Goal: Task Accomplishment & Management: Use online tool/utility

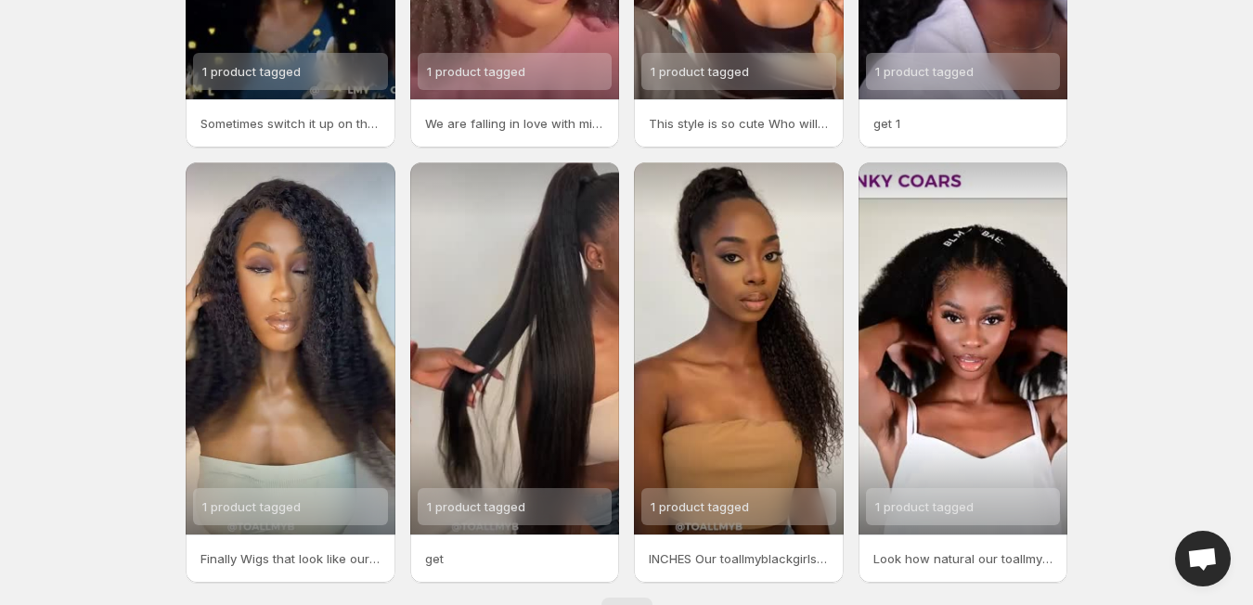
scroll to position [407, 0]
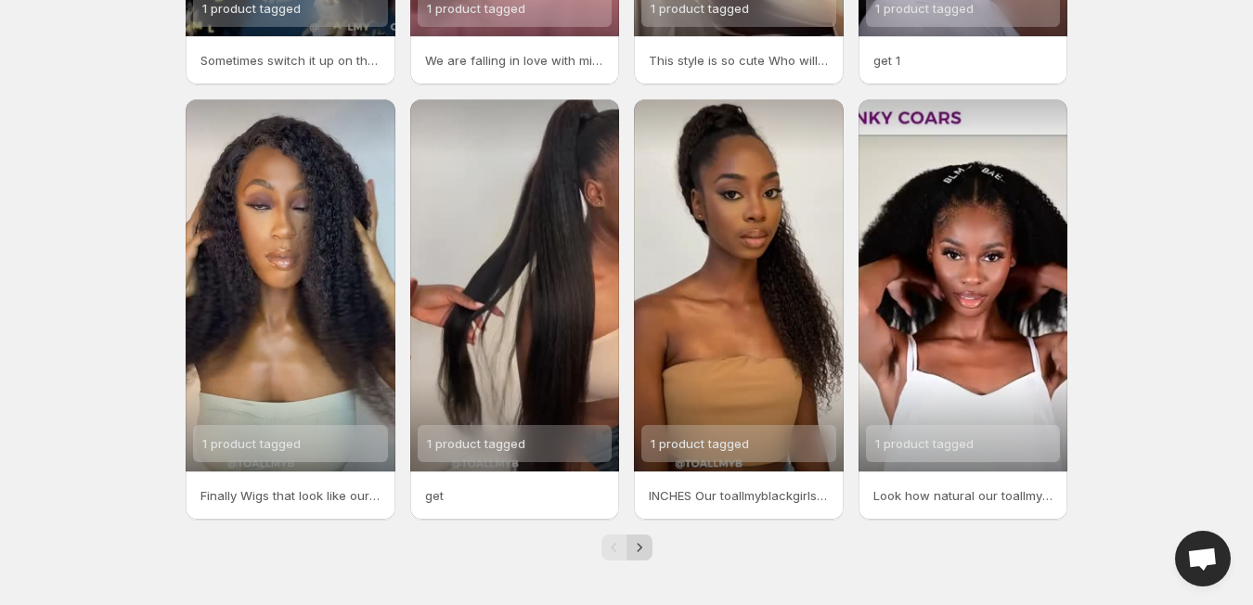
click at [644, 551] on icon "Next" at bounding box center [639, 547] width 19 height 19
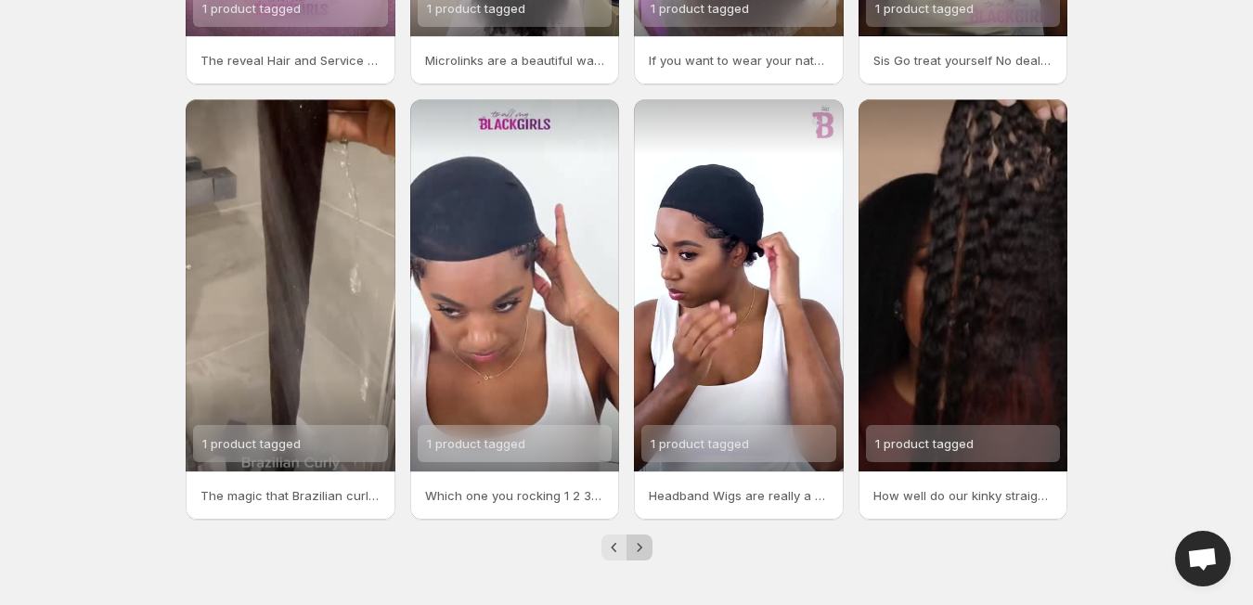
click at [644, 551] on icon "Next" at bounding box center [639, 547] width 19 height 19
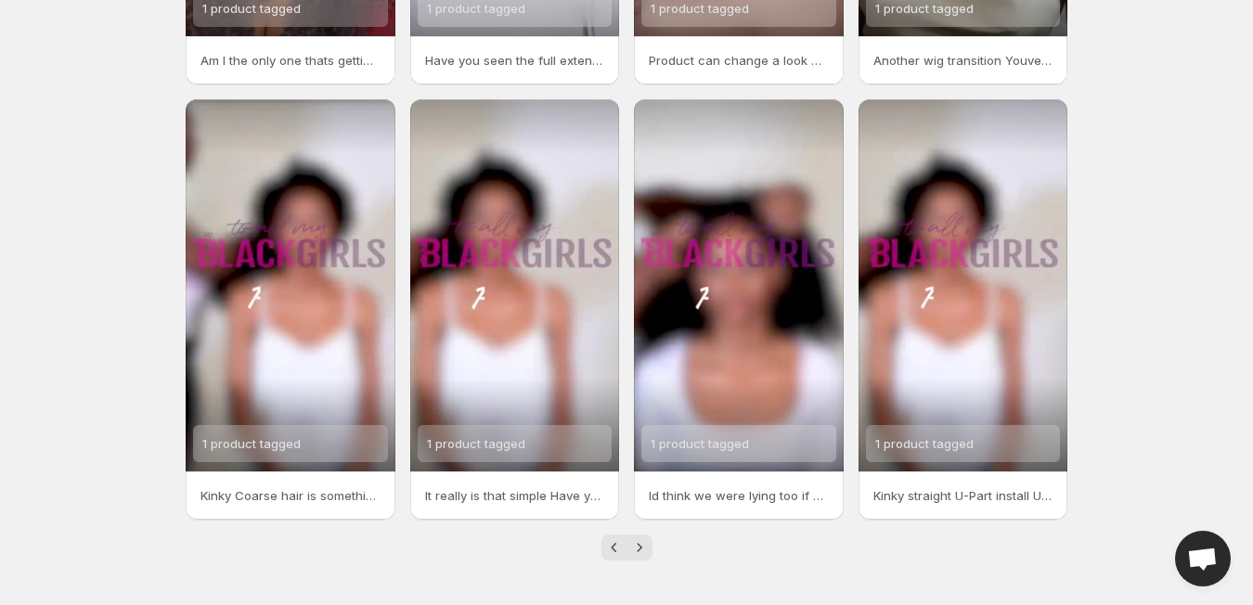
click at [644, 551] on icon "Next" at bounding box center [639, 547] width 19 height 19
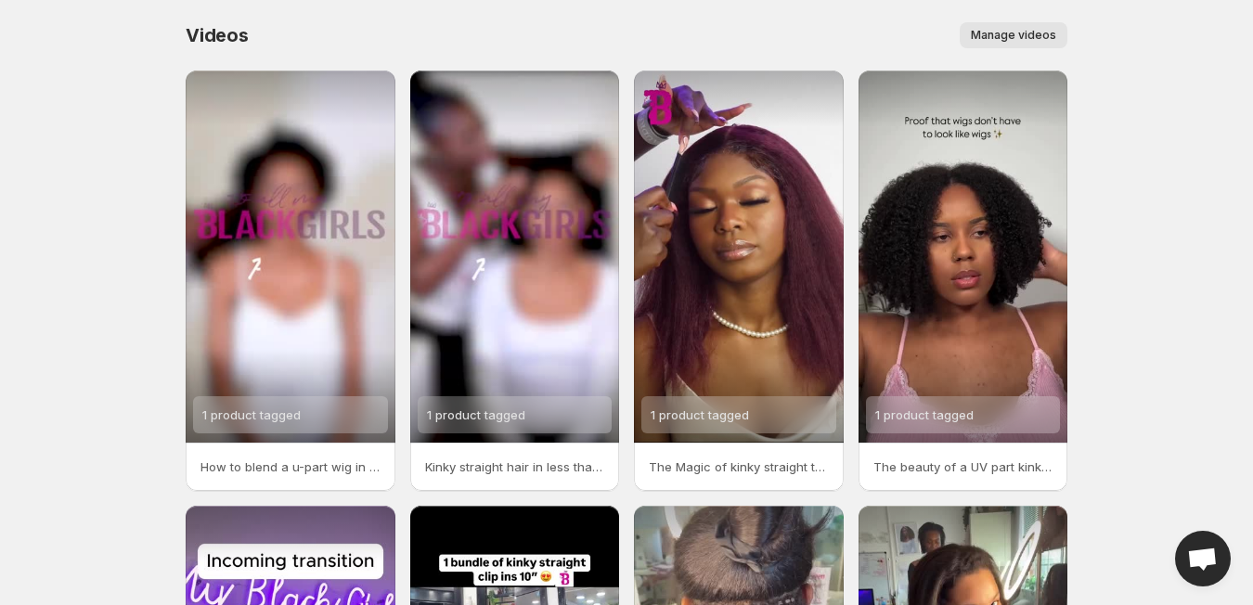
click at [1017, 45] on button "Manage videos" at bounding box center [1014, 35] width 108 height 26
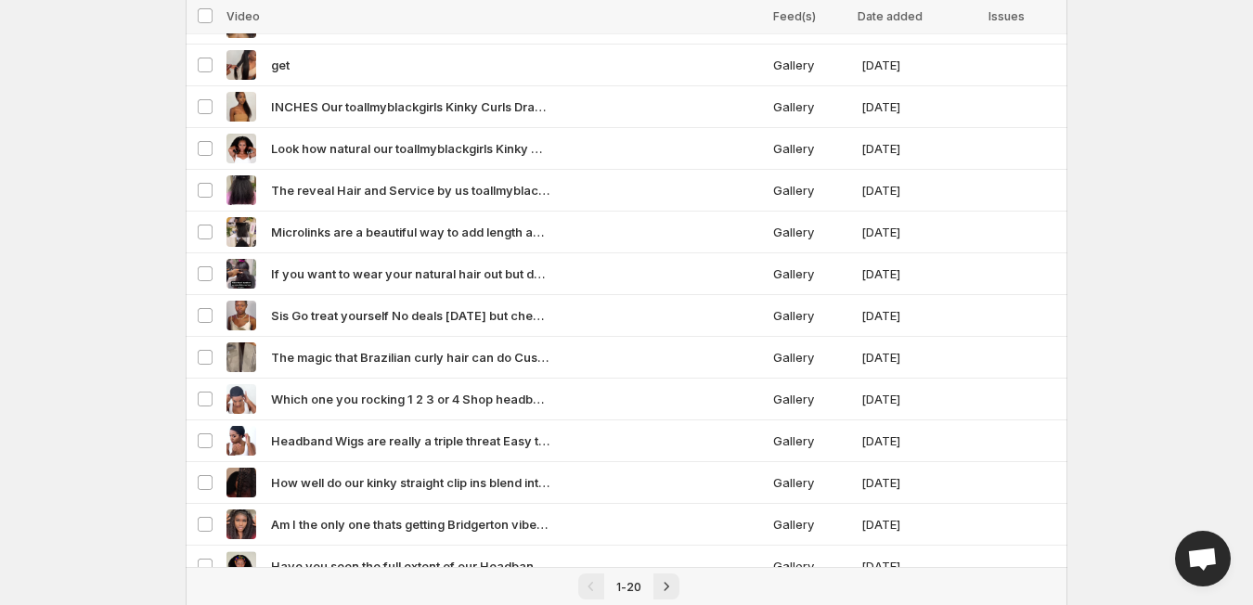
scroll to position [458, 0]
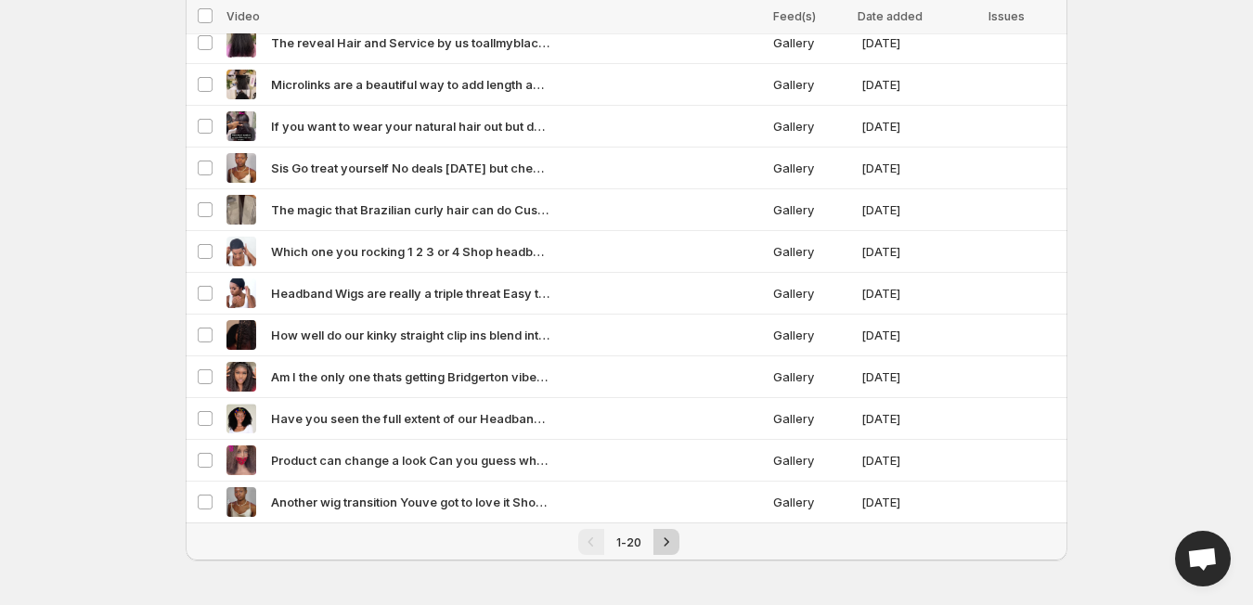
click at [665, 545] on icon "Next" at bounding box center [666, 541] width 5 height 8
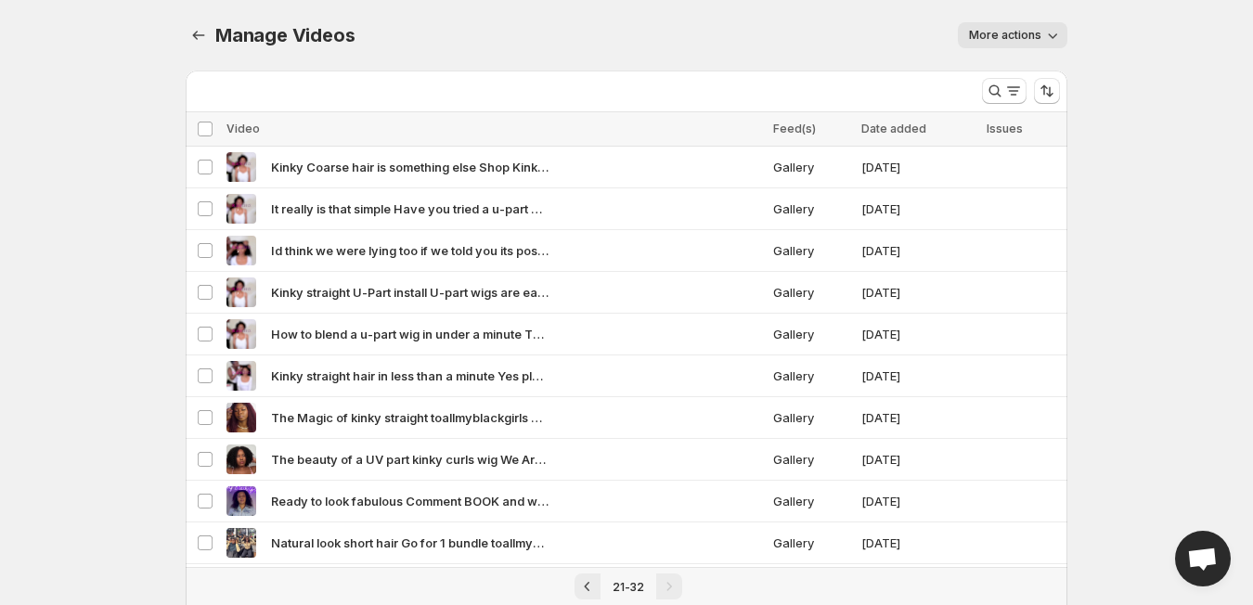
click at [665, 591] on div "Pagination" at bounding box center [669, 587] width 26 height 26
click at [200, 40] on icon "Manage Videos" at bounding box center [198, 35] width 19 height 19
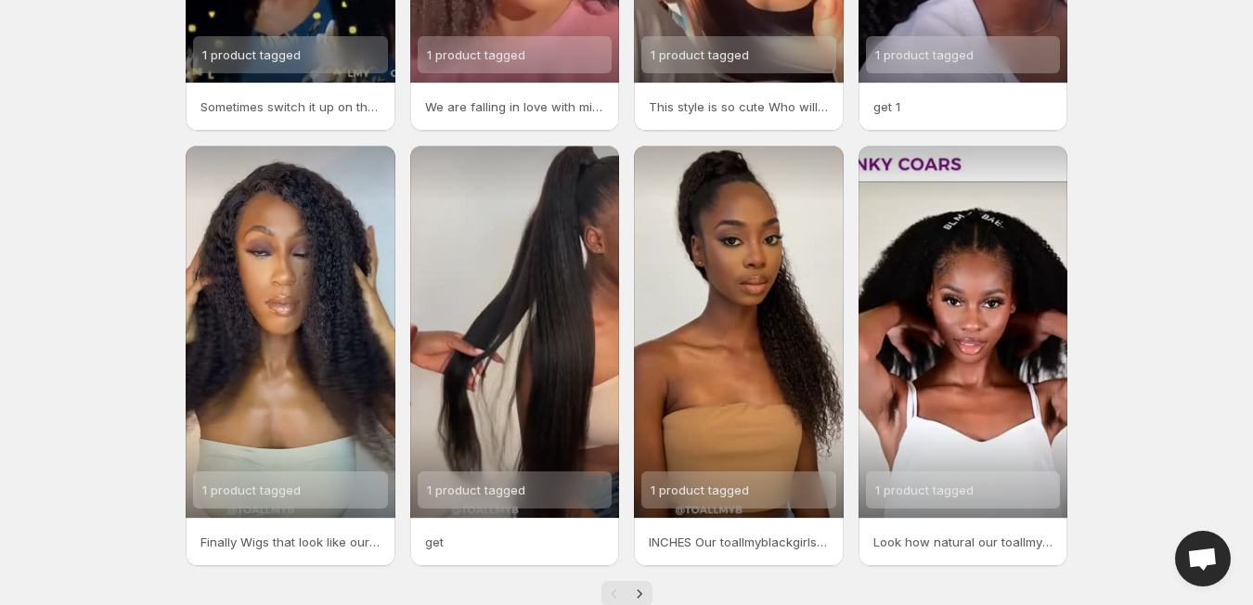
scroll to position [407, 0]
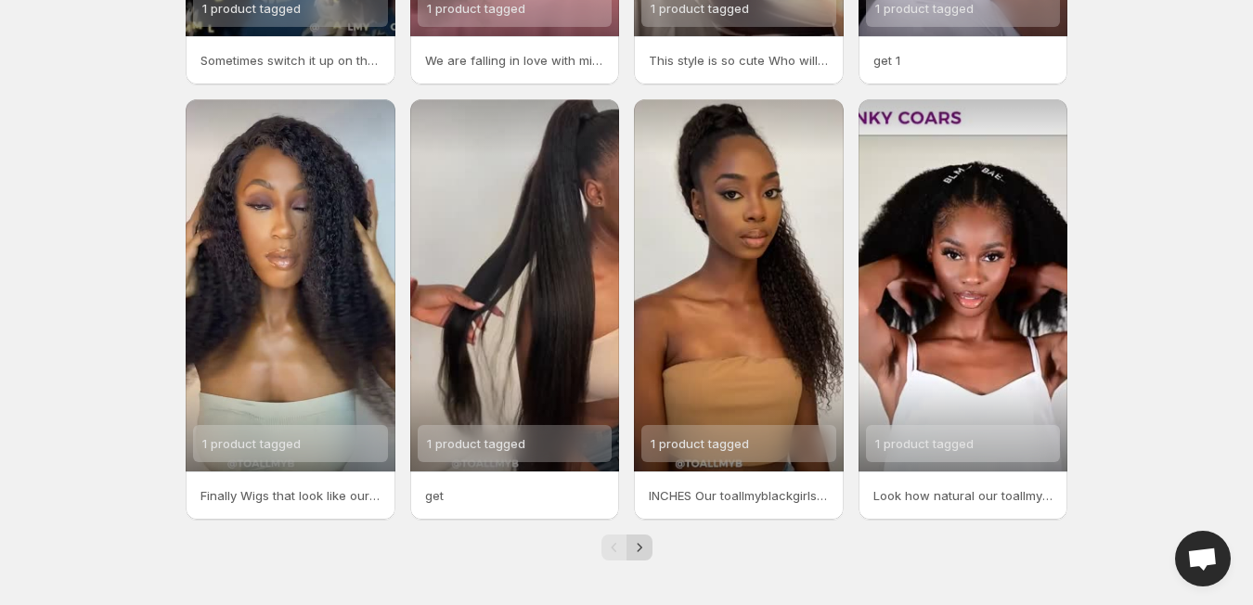
click at [640, 542] on icon "Next" at bounding box center [639, 547] width 19 height 19
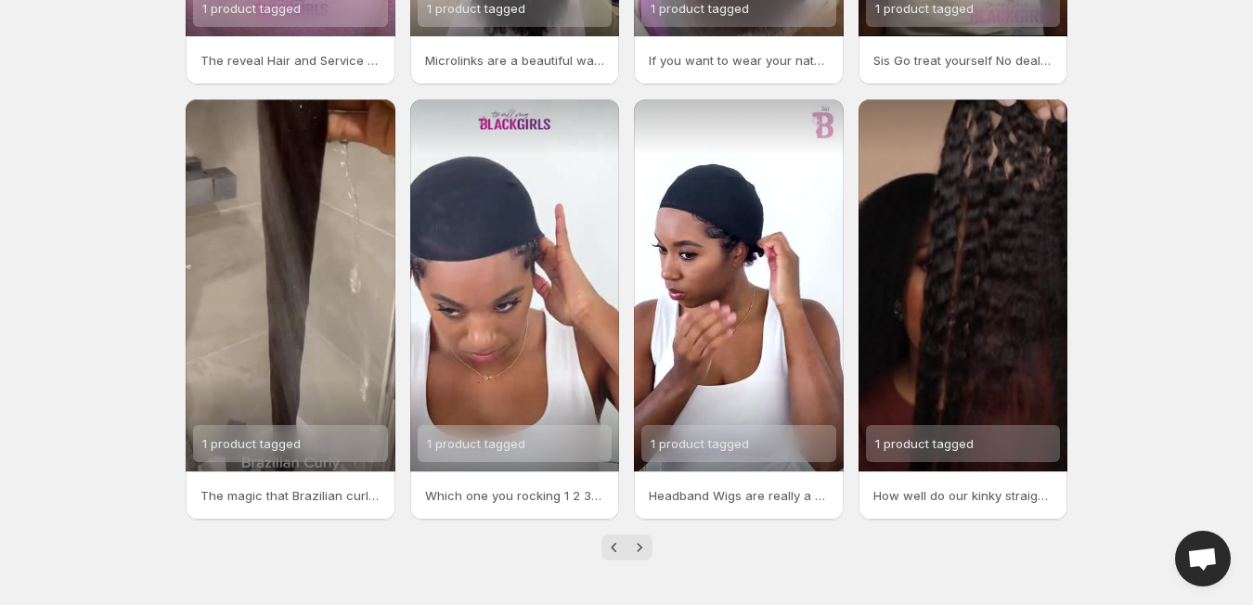
click at [640, 542] on icon "Next" at bounding box center [639, 547] width 19 height 19
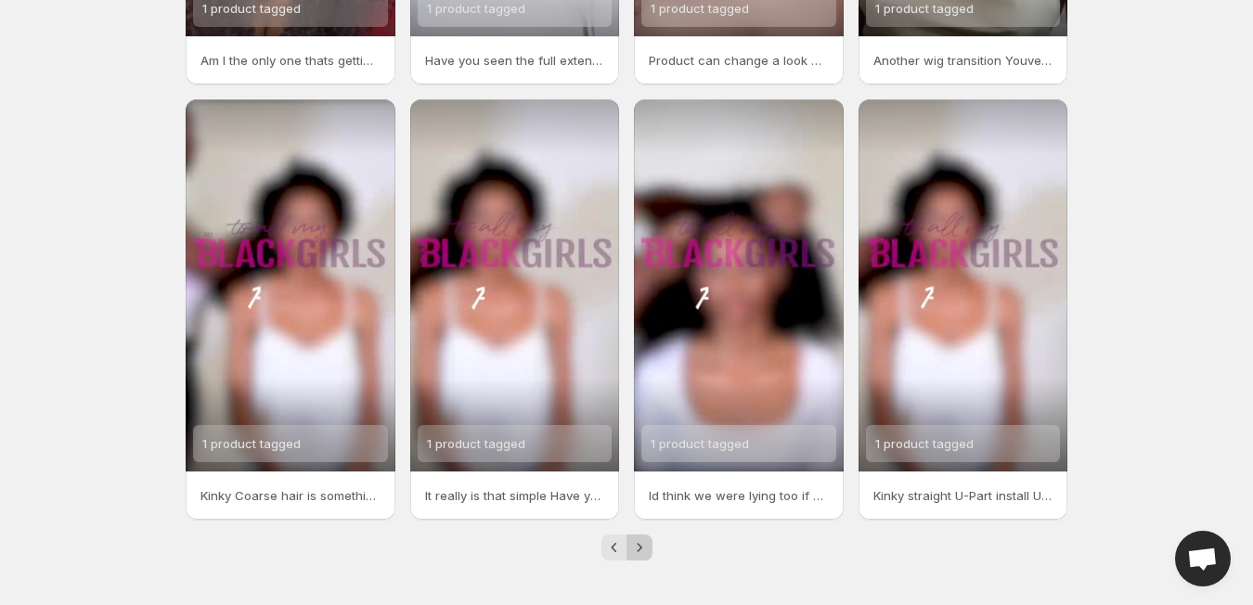
click at [640, 550] on icon "Next" at bounding box center [639, 547] width 19 height 19
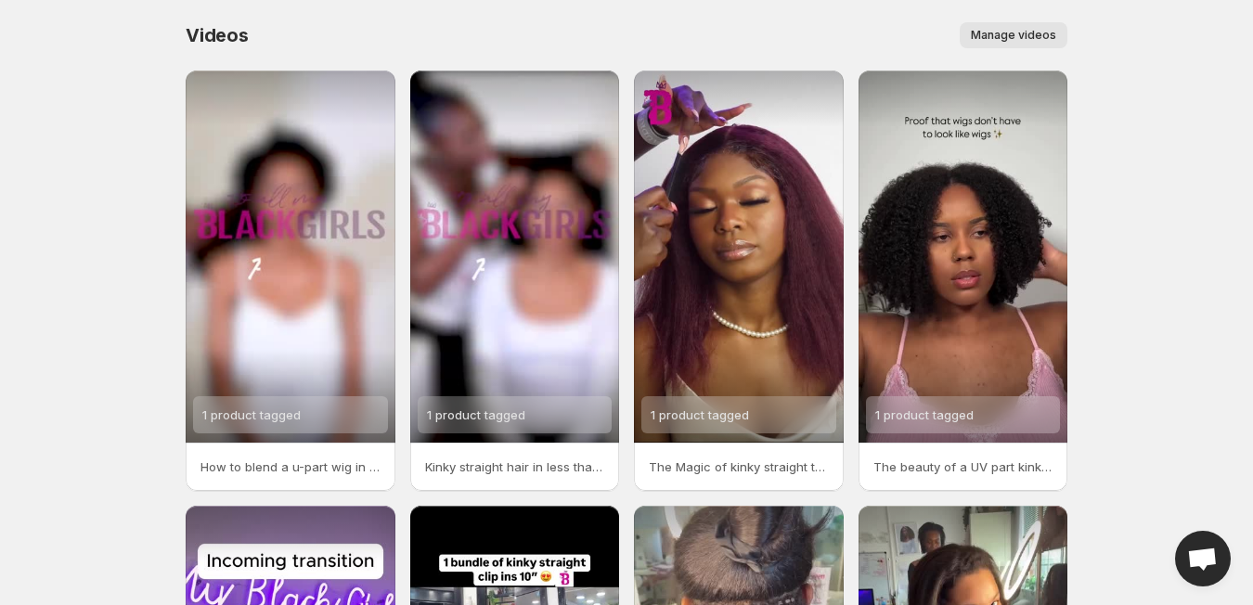
click at [1008, 33] on span "Manage videos" at bounding box center [1013, 35] width 85 height 15
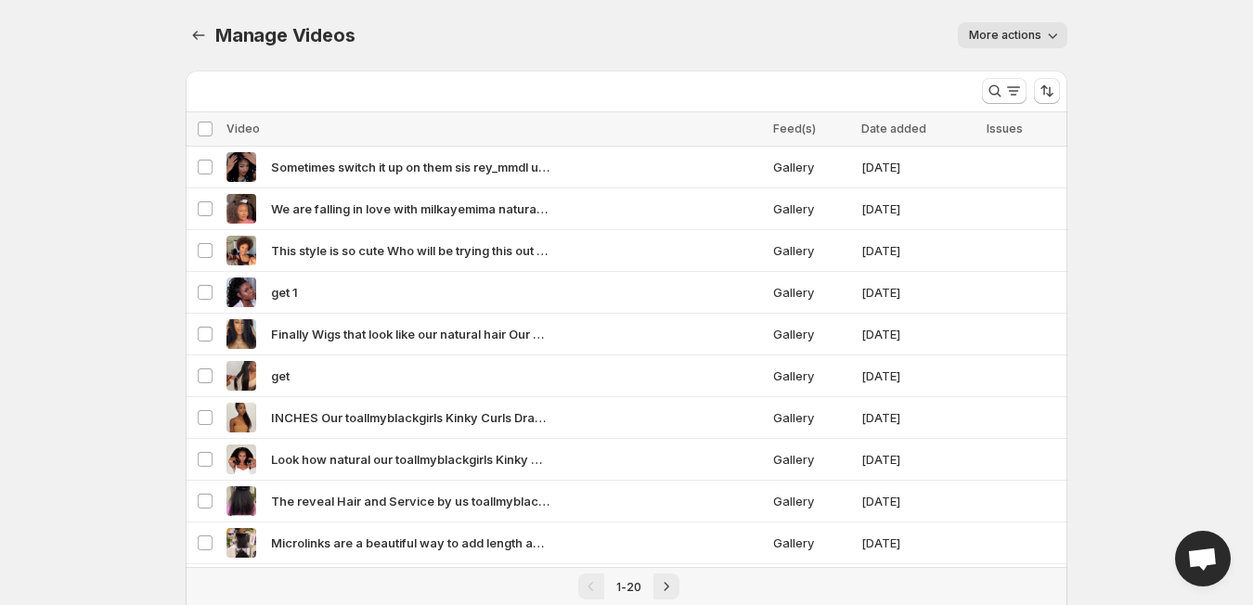
click at [1043, 31] on icon "button" at bounding box center [1052, 35] width 19 height 19
click at [1165, 184] on body "Home Feeds Videos Subscription Settings Manage Videos. This page is ready Manag…" at bounding box center [626, 302] width 1253 height 605
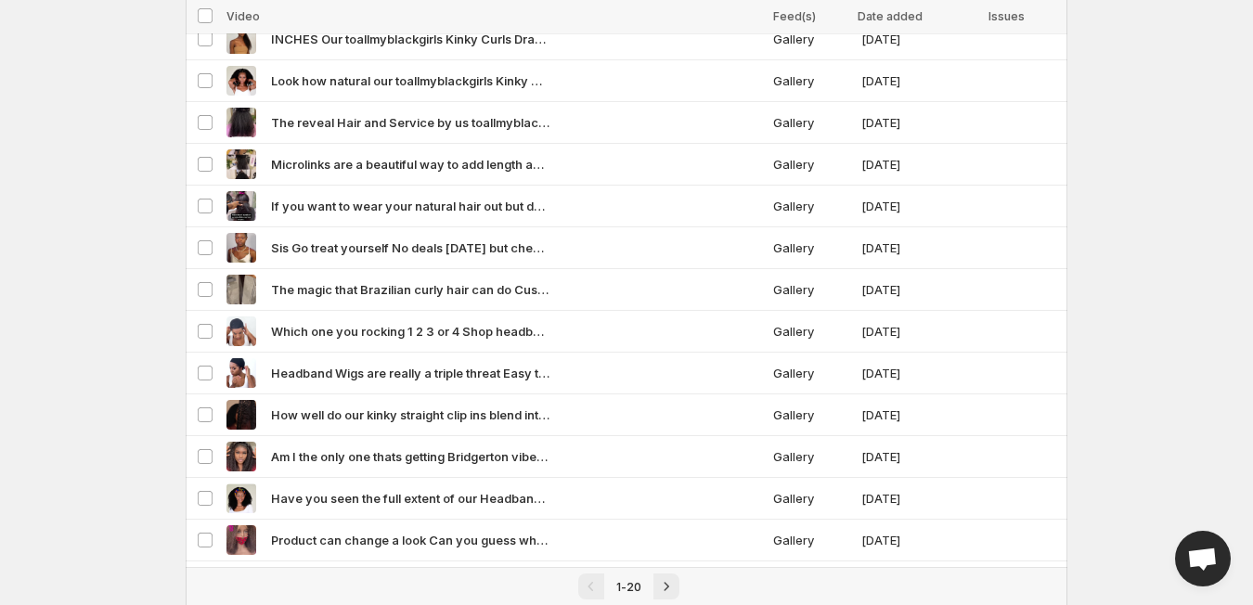
scroll to position [458, 0]
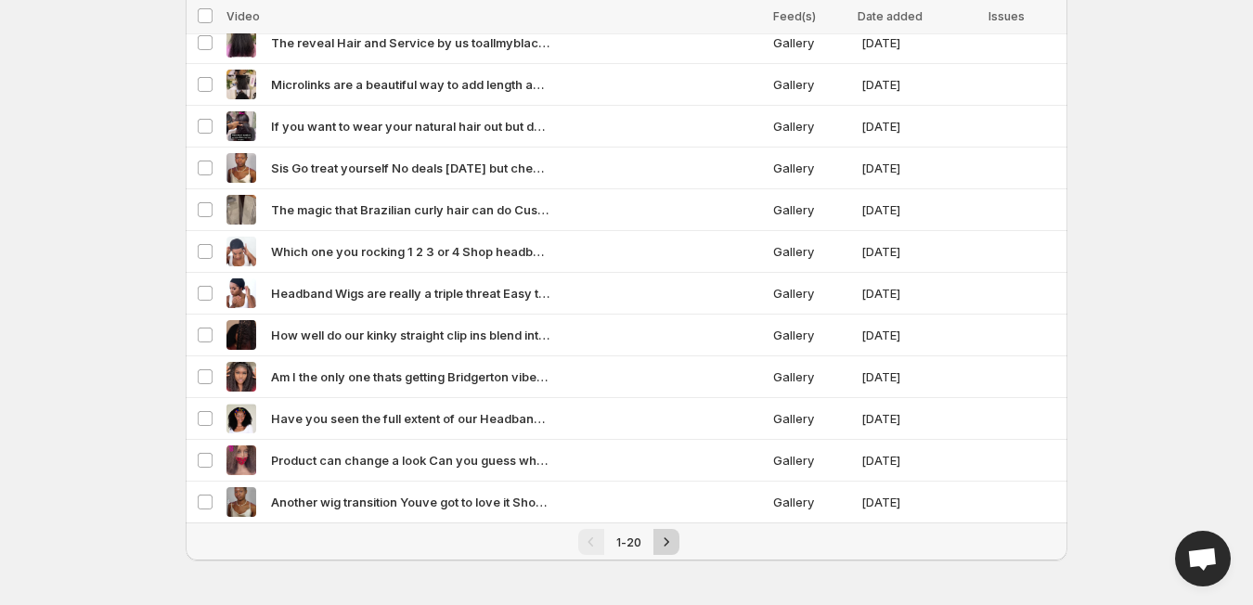
click at [663, 540] on icon "Next" at bounding box center [666, 542] width 19 height 19
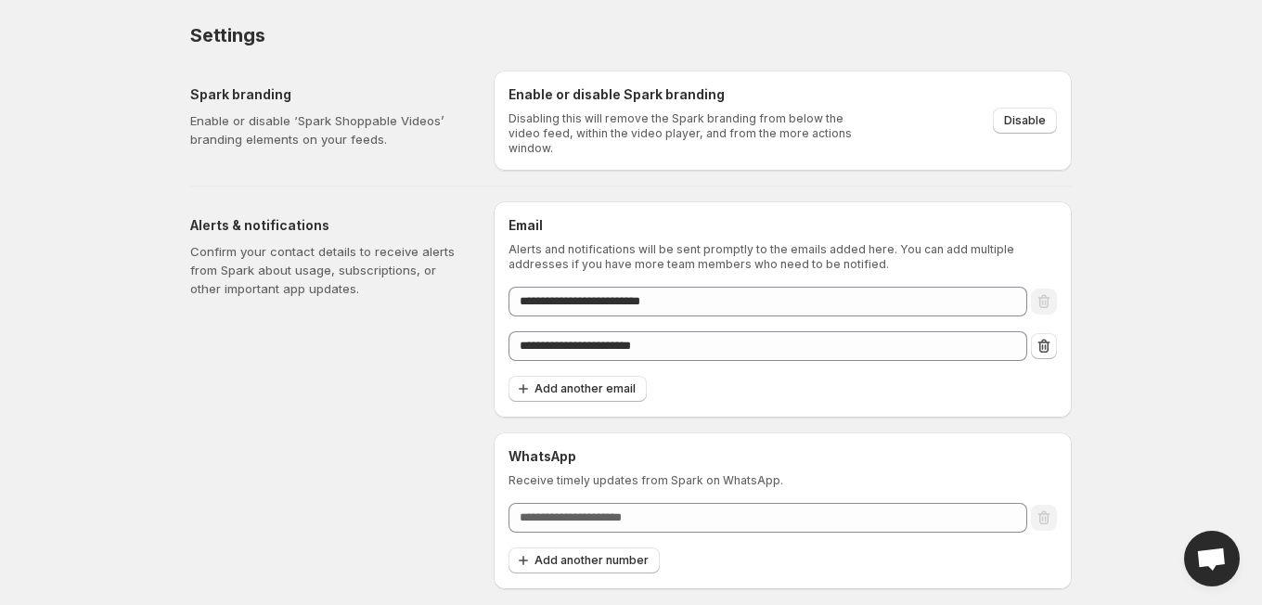
click at [1193, 342] on body "**********" at bounding box center [631, 302] width 1262 height 605
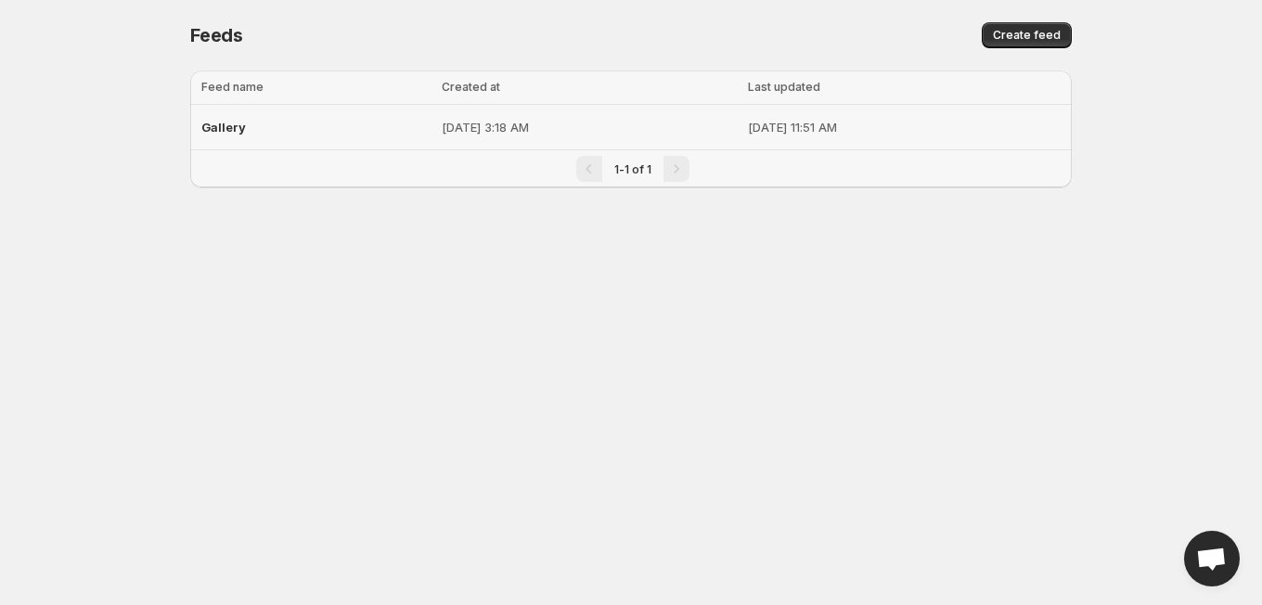
click at [696, 140] on td "Aug 20, 2025, 3:18 AM" at bounding box center [589, 127] width 306 height 45
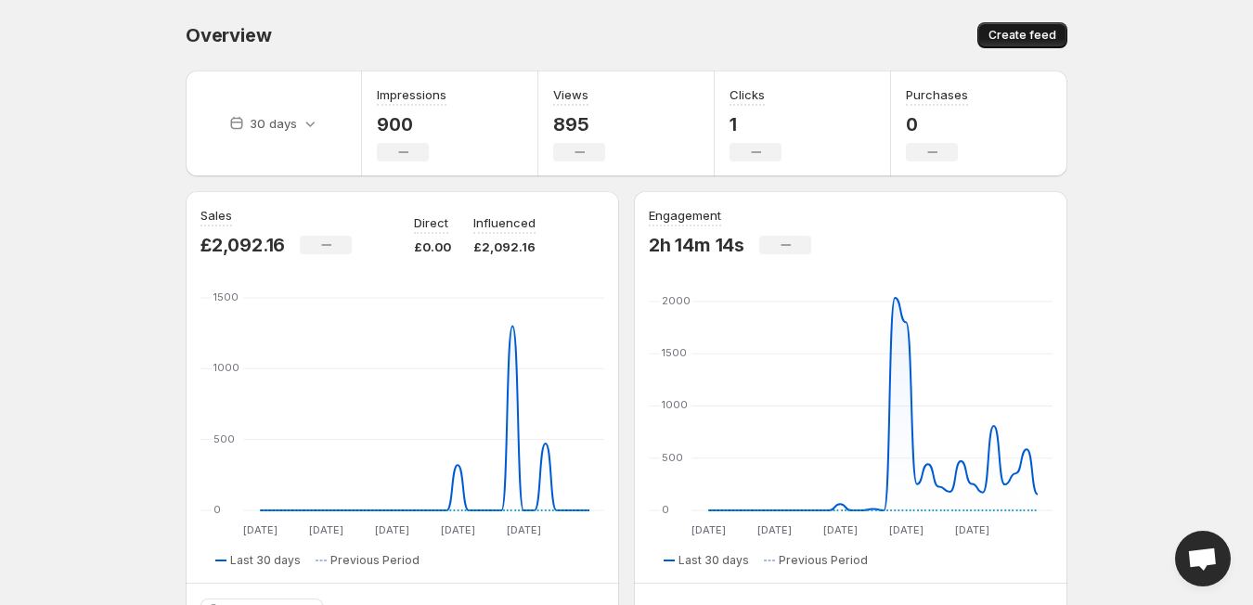
click at [1025, 36] on span "Create feed" at bounding box center [1022, 35] width 68 height 15
